Goal: Task Accomplishment & Management: Use online tool/utility

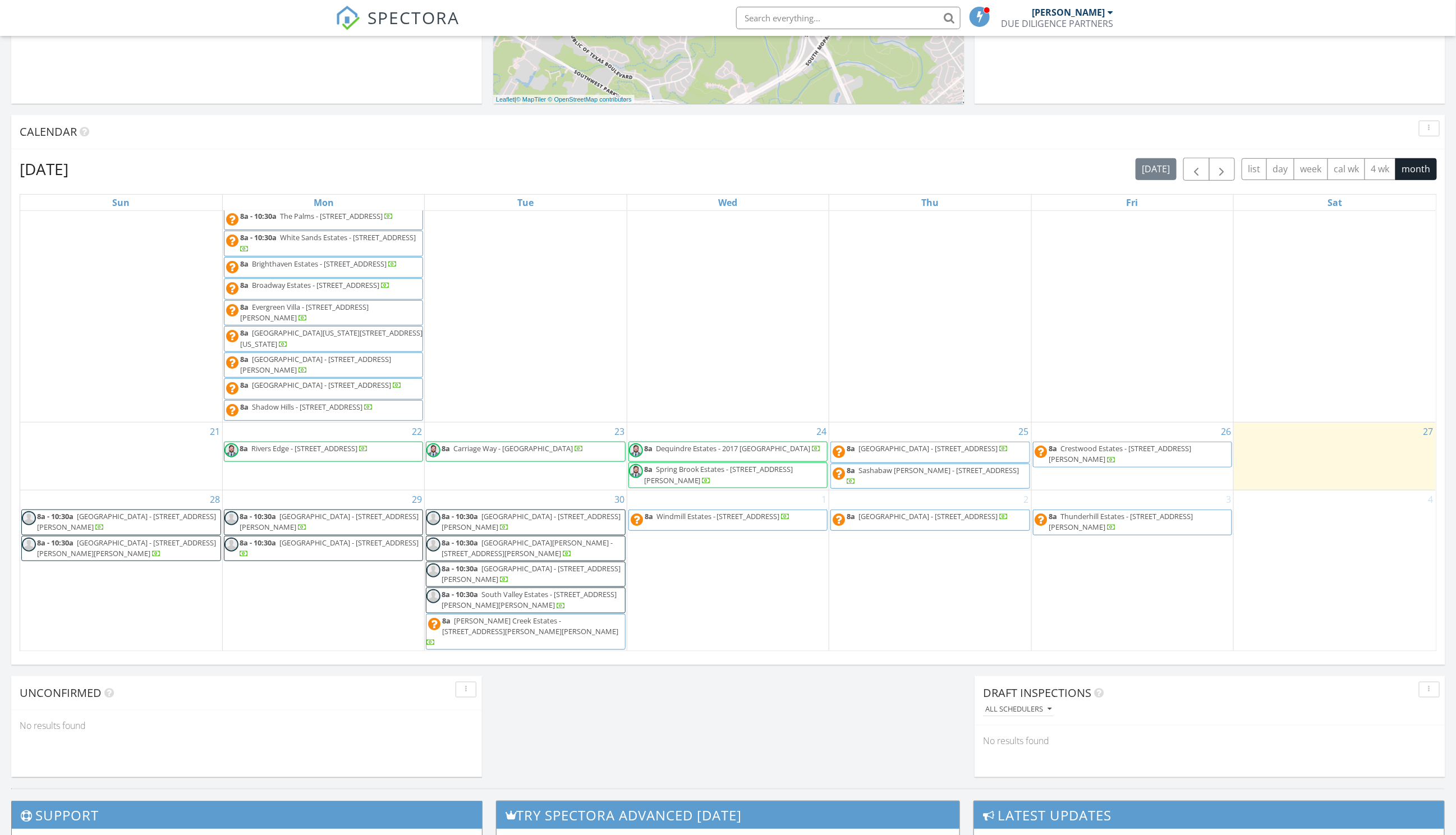
scroll to position [391, 0]
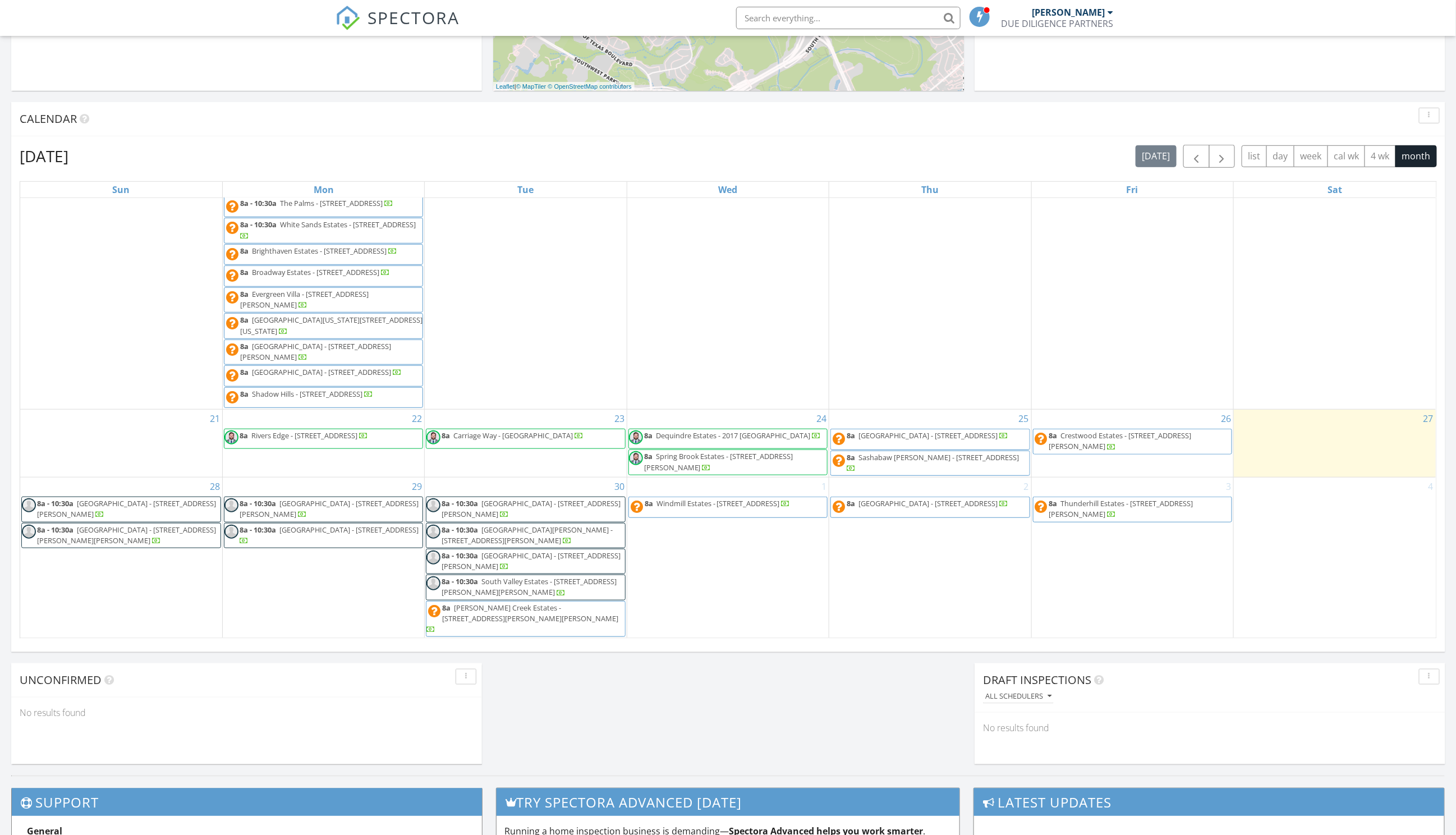
click at [958, 462] on span "Sashabaw Meadows - 4359 Dogwood Blvd , Village of Clarkston 48348" at bounding box center [939, 458] width 160 height 11
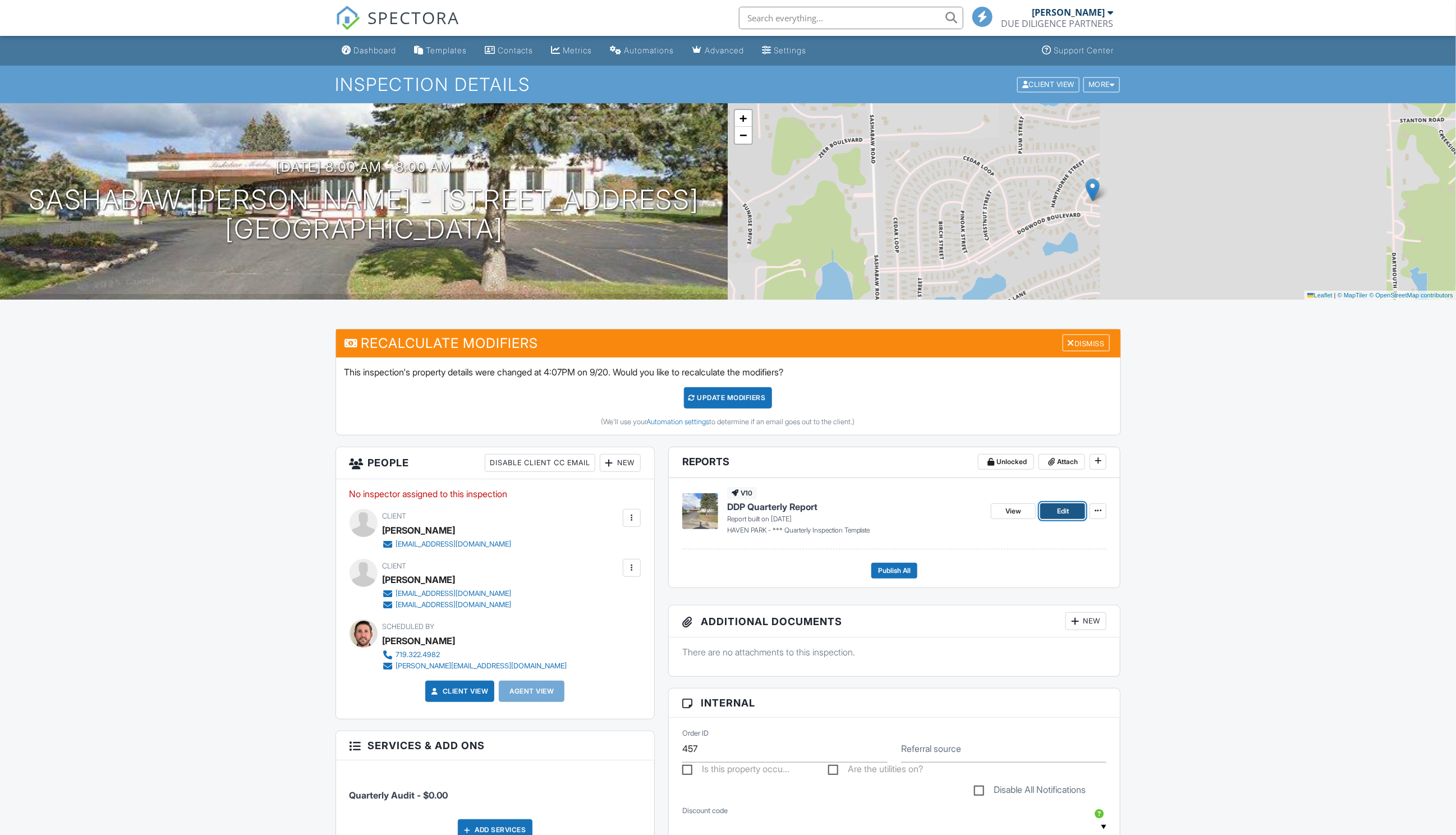
click at [1065, 510] on span "Edit" at bounding box center [1063, 511] width 11 height 11
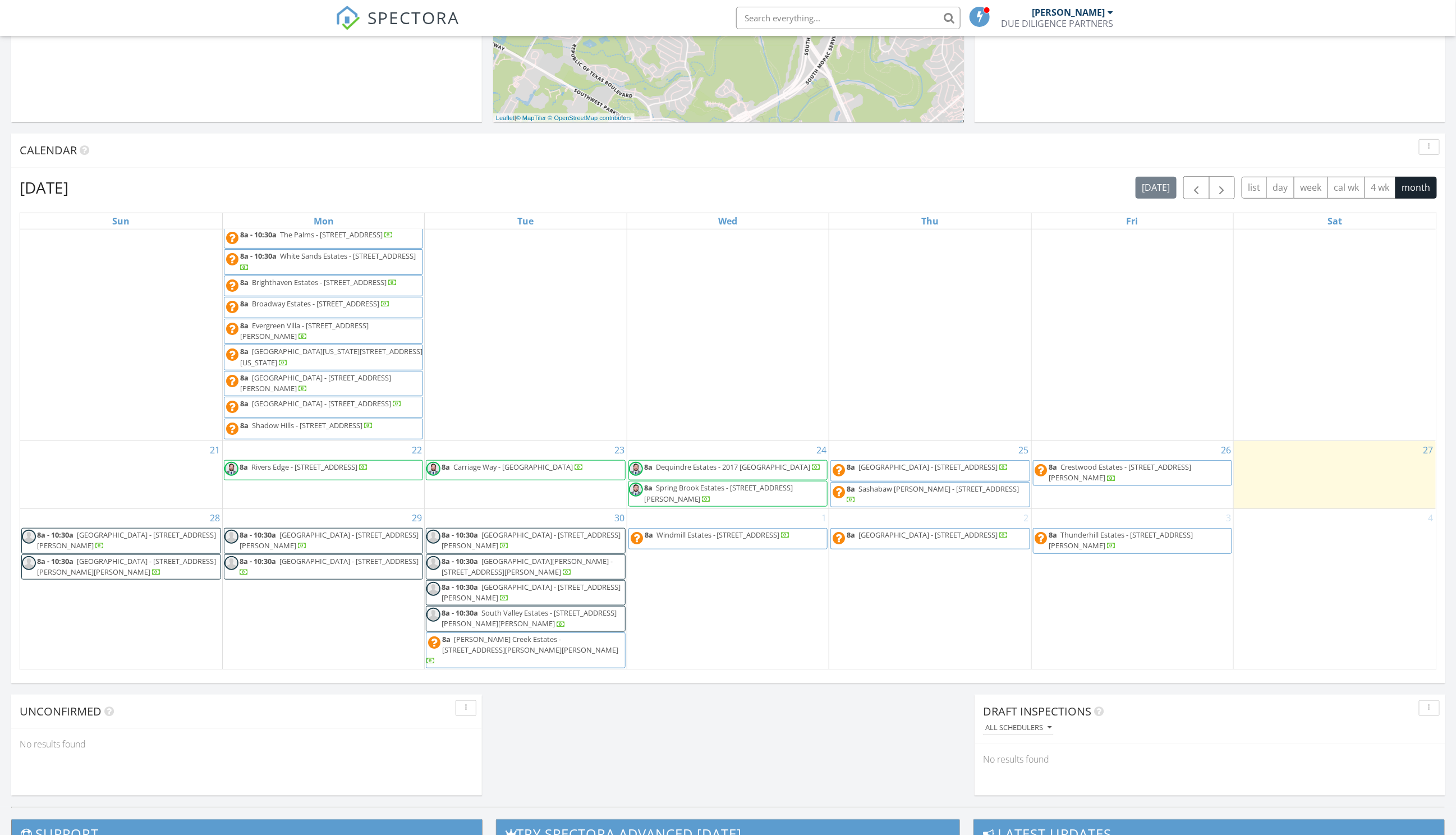
scroll to position [375, 0]
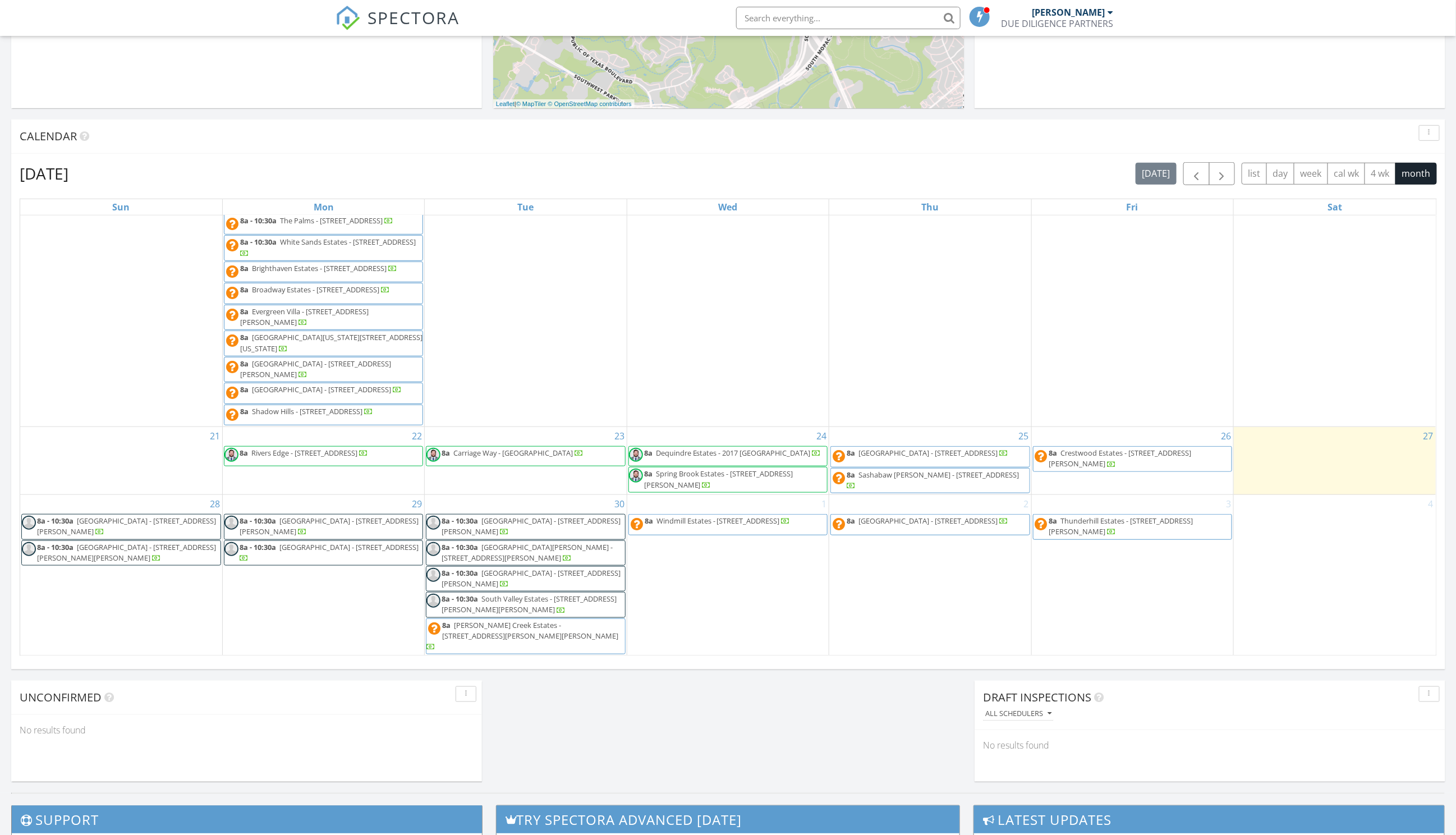
click at [1111, 463] on span "Crestwood Estates - 26235 W Warren St , Dearborn Heights 48127" at bounding box center [1121, 459] width 143 height 21
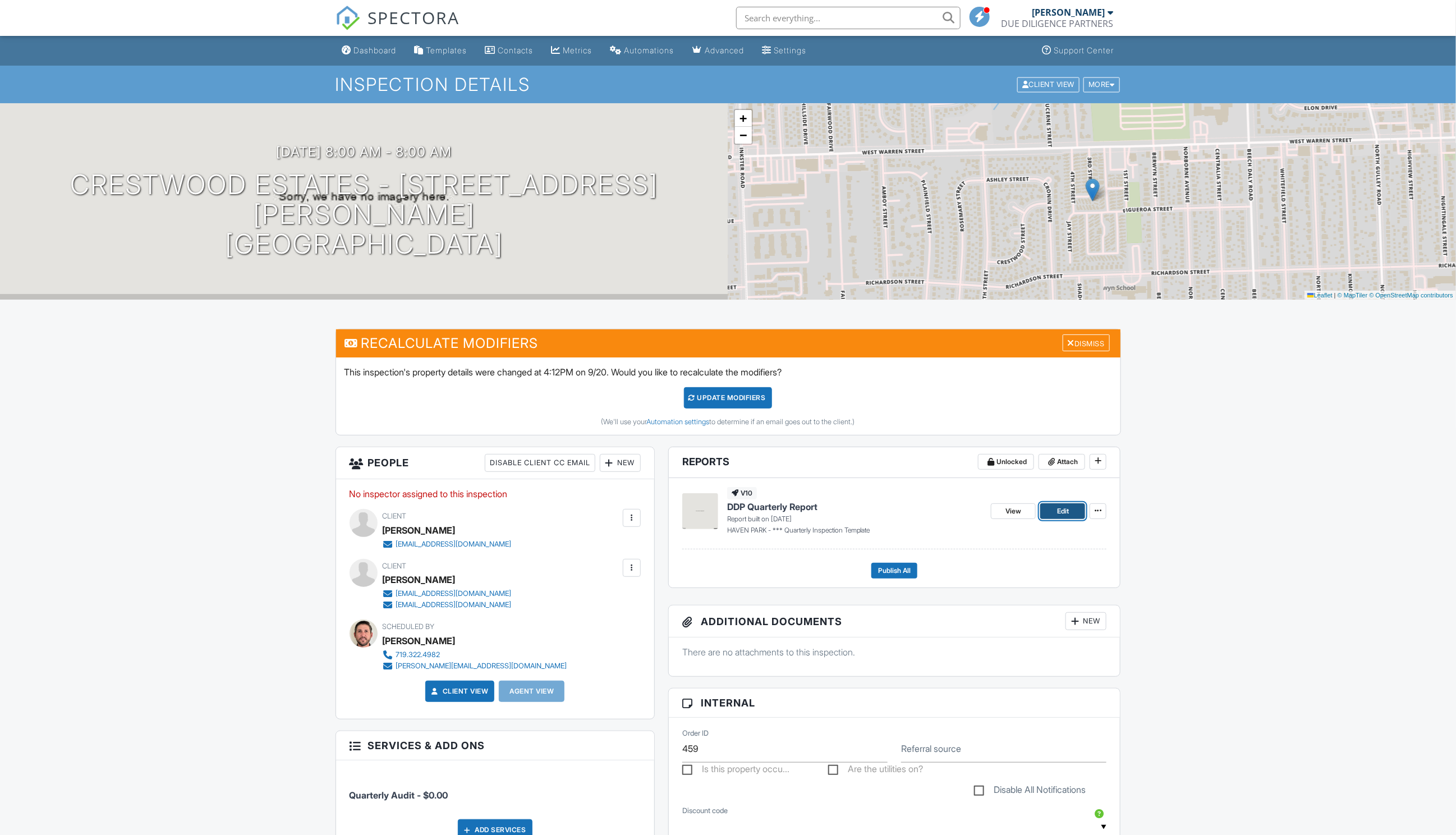
click at [1066, 509] on span "Edit" at bounding box center [1063, 511] width 11 height 11
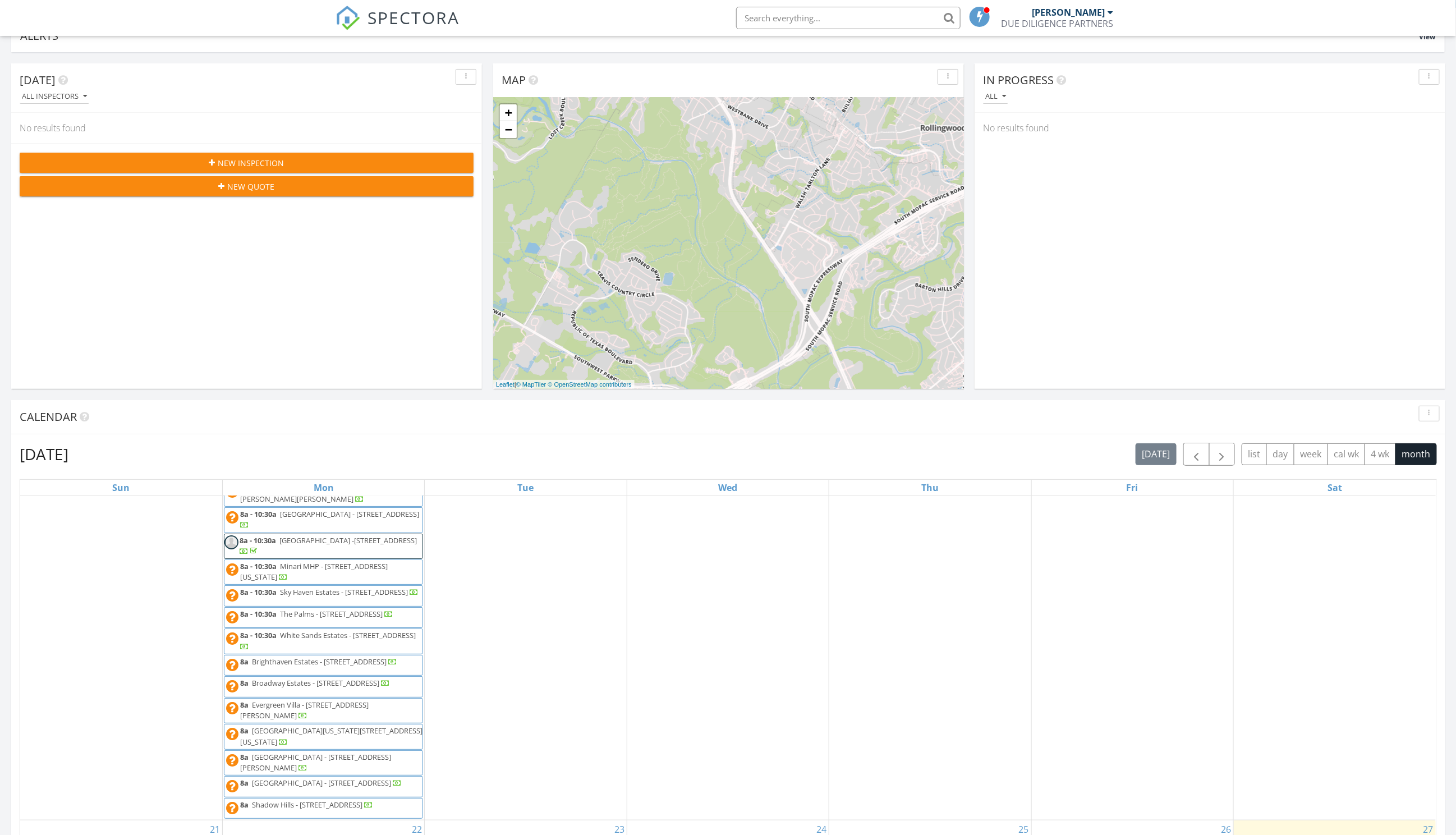
scroll to position [357, 0]
